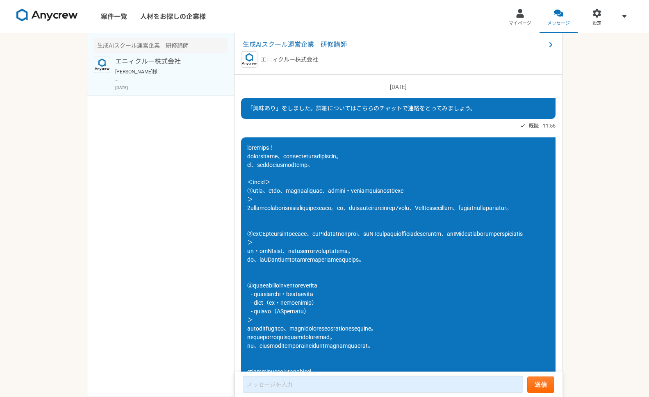
scroll to position [252, 0]
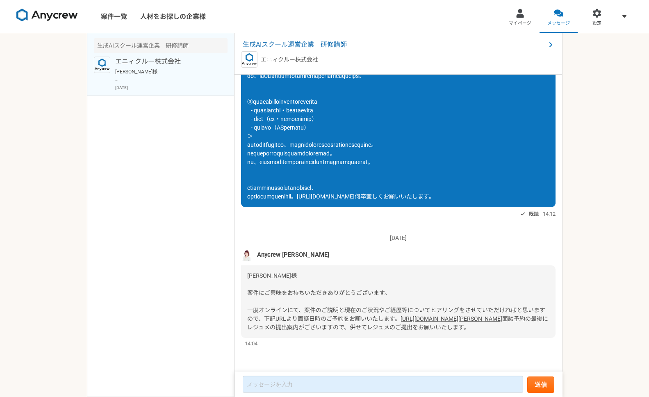
click at [400, 315] on link "[URL][DOMAIN_NAME][PERSON_NAME]" at bounding box center [451, 318] width 102 height 7
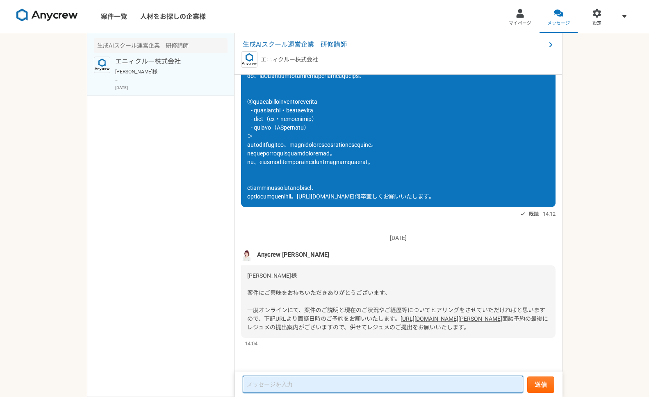
click at [374, 382] on textarea at bounding box center [383, 383] width 280 height 17
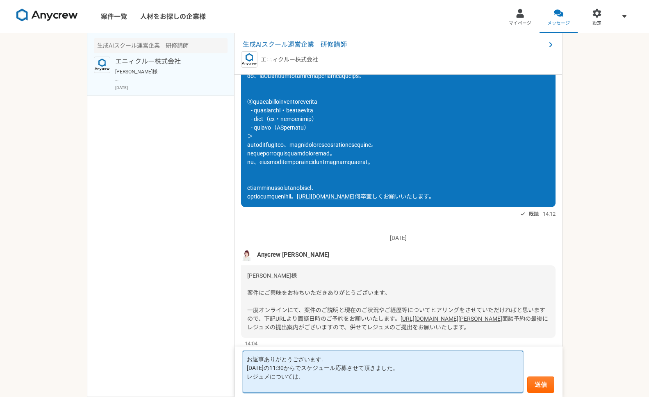
click at [271, 378] on textarea "お返事ありがとうございます. 明日の11:30からでスケジュール応募させて頂きました。 レジュメについては、" at bounding box center [383, 371] width 280 height 42
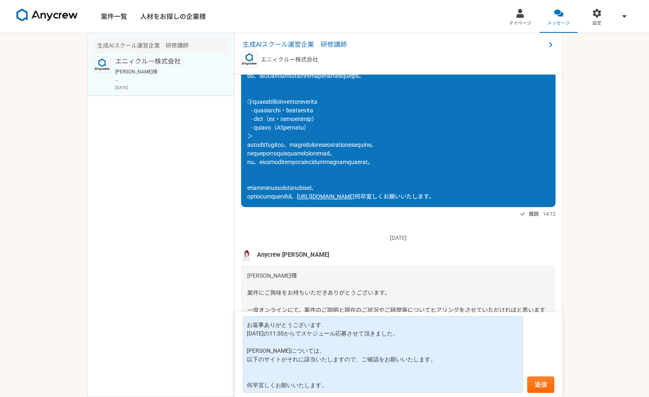
drag, startPoint x: 449, startPoint y: 157, endPoint x: 457, endPoint y: 156, distance: 8.2
click at [450, 157] on div "https://snowy-concrete-0ca.notion.site/234071e9a5a280a7a563e480d241fe48 何卒宜しくお願…" at bounding box center [398, 80] width 314 height 253
drag, startPoint x: 457, startPoint y: 156, endPoint x: 245, endPoint y: 156, distance: 211.5
click at [243, 153] on div "https://snowy-concrete-0ca.notion.site/234071e9a5a280a7a563e480d241fe48 何卒宜しくお願…" at bounding box center [398, 80] width 314 height 253
copy link "[URL][DOMAIN_NAME]"
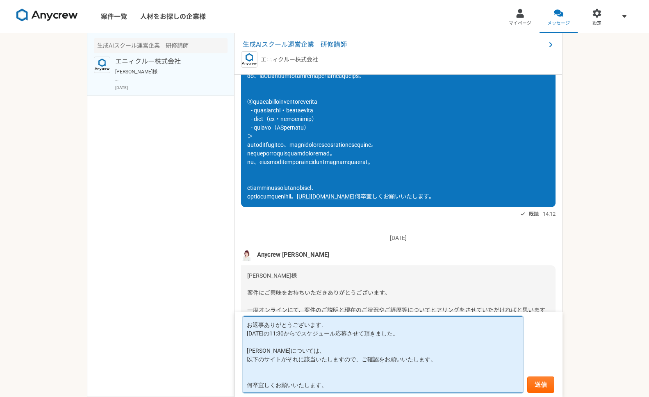
click at [291, 369] on textarea "お返事ありがとうございます. 明日の11:30からでスケジュール応募させて頂きました。 レジュメ・ポートフォリオについては、 以下のサイトがそれに該当いたしま…" at bounding box center [383, 354] width 280 height 77
paste textarea "[URL][DOMAIN_NAME]"
type textarea "お返事ありがとうございます. 明日の11:30からでスケジュール応募させて頂きました。 レジュメ・ポートフォリオについては、 以下のサイトがそれに該当いたしま…"
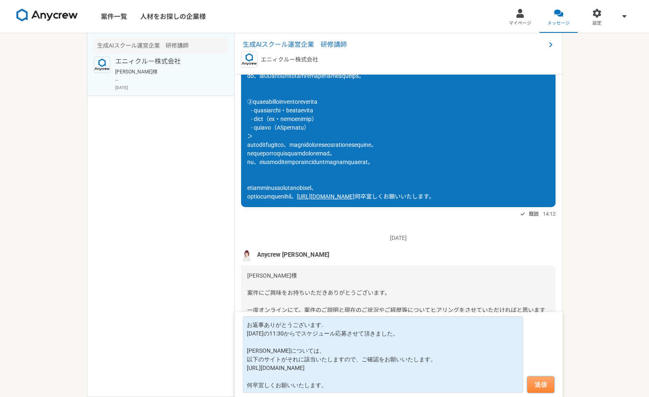
click at [547, 387] on button "送信" at bounding box center [540, 384] width 27 height 16
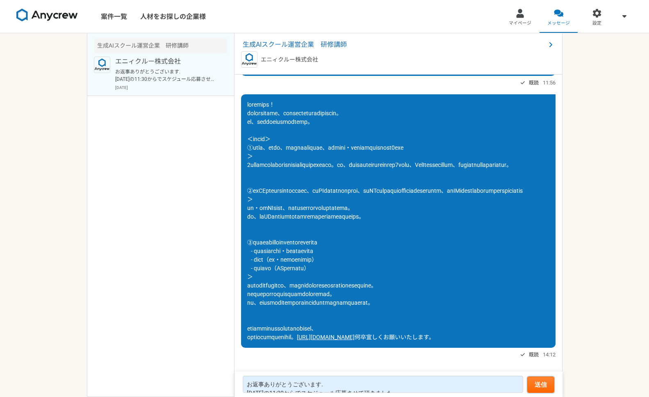
scroll to position [0, 0]
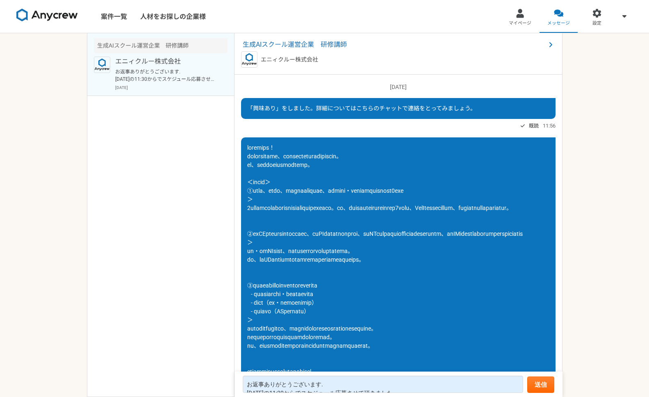
click at [517, 20] on span "マイページ" at bounding box center [520, 23] width 23 height 7
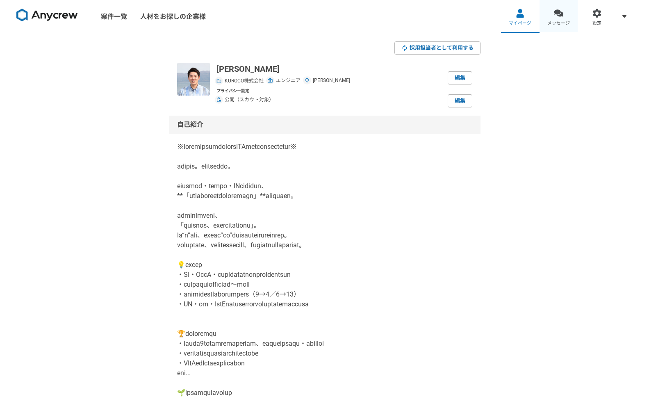
click at [559, 25] on span "メッセージ" at bounding box center [558, 23] width 23 height 7
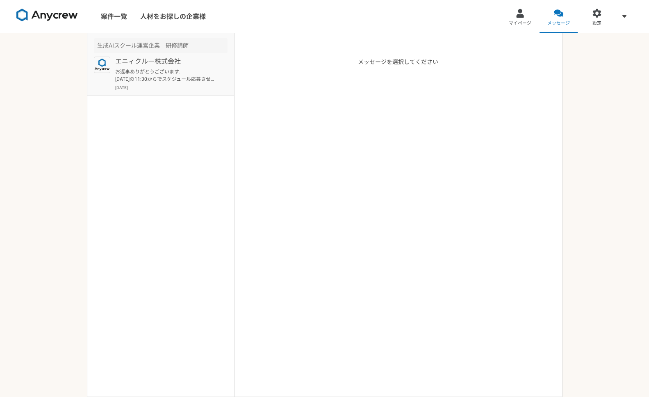
click at [190, 95] on article "生成AIスクール運営企業　研修講師 エニィクルー株式会社 お返事ありがとうございます. 明日の11:30からでスケジュール応募させて頂きました。 レジュメ・ポ…" at bounding box center [160, 64] width 147 height 63
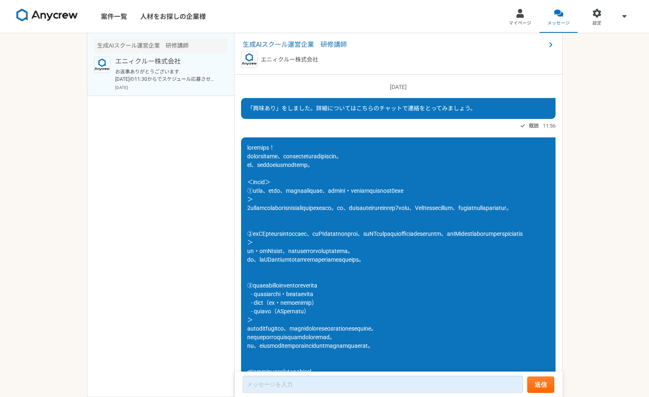
scroll to position [350, 0]
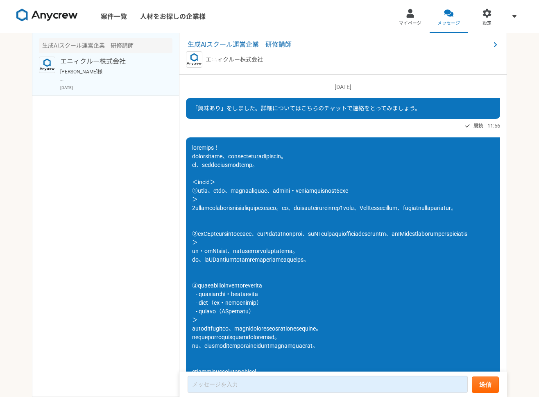
scroll to position [252, 0]
